Goal: Information Seeking & Learning: Learn about a topic

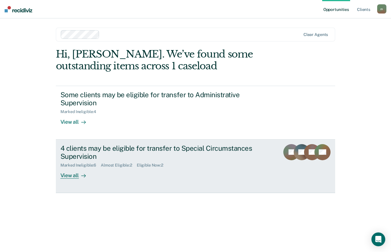
click at [77, 176] on div "View all" at bounding box center [76, 173] width 32 height 11
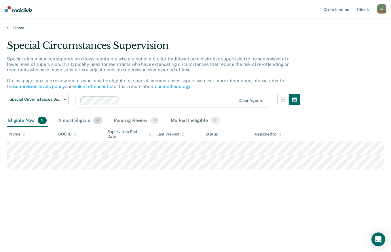
click at [85, 119] on div "Almost Eligible 2" at bounding box center [80, 121] width 46 height 13
click at [19, 122] on div "Eligible Now 2" at bounding box center [27, 121] width 41 height 13
click at [11, 27] on link "Home" at bounding box center [195, 27] width 377 height 5
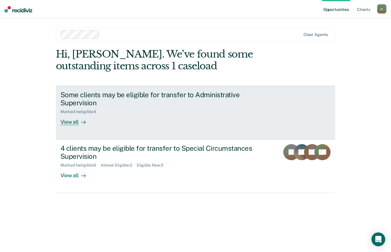
click at [78, 124] on div "View all" at bounding box center [76, 119] width 32 height 11
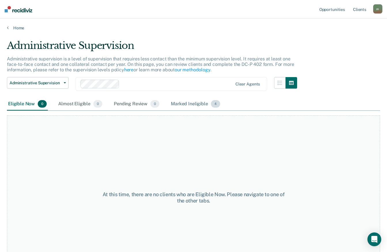
click at [190, 105] on div "Marked Ineligible 4" at bounding box center [196, 104] width 52 height 13
